Goal: Transaction & Acquisition: Register for event/course

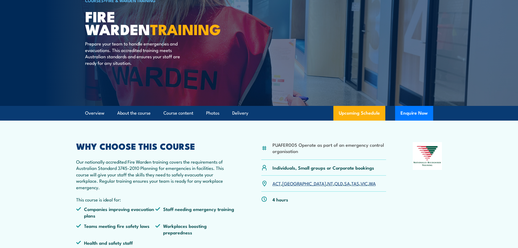
scroll to position [54, 0]
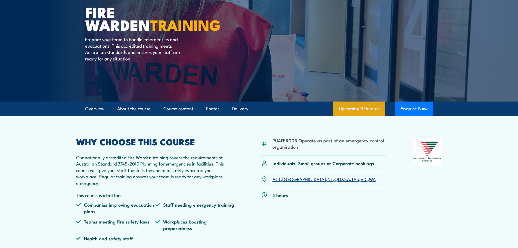
click at [360, 113] on link "Upcoming Schedule" at bounding box center [359, 108] width 52 height 15
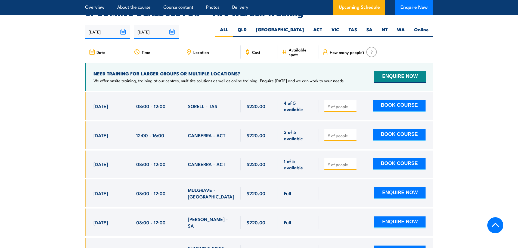
scroll to position [1012, 0]
click at [370, 26] on label "SA" at bounding box center [370, 31] width 16 height 11
click at [373, 26] on input "SA" at bounding box center [375, 28] width 4 height 4
radio input "true"
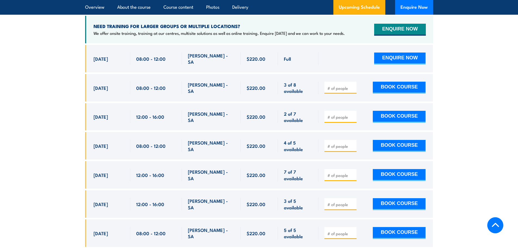
scroll to position [1061, 0]
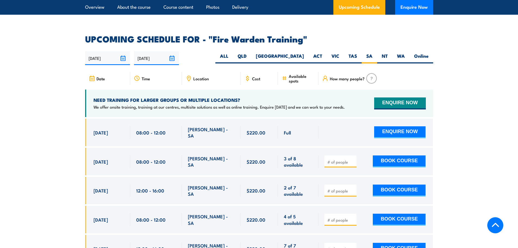
scroll to position [1034, 0]
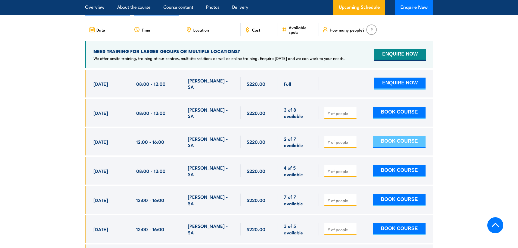
click at [388, 137] on button "BOOK COURSE" at bounding box center [399, 142] width 53 height 12
type input "1"
click at [353, 139] on input "1" at bounding box center [340, 141] width 27 height 5
click at [393, 136] on button "BOOK COURSE" at bounding box center [399, 142] width 53 height 12
